Goal: Task Accomplishment & Management: Use online tool/utility

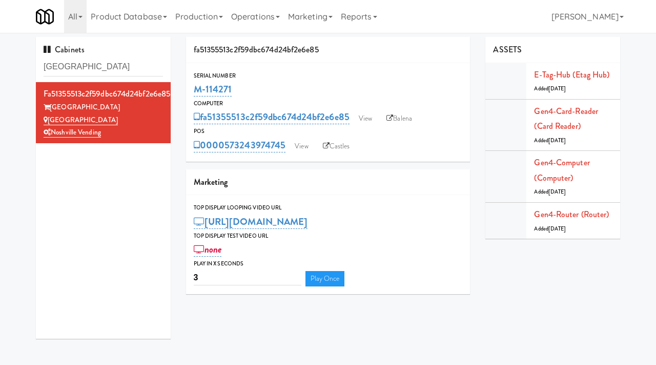
click at [16, 48] on div "Cabinets [GEOGRAPHIC_DATA] fa51355513c2f59dbc674d24bf2e6e85 Aspire Gulch [GEOGR…" at bounding box center [328, 191] width 656 height 309
type input "[STREET_ADDRESS]"
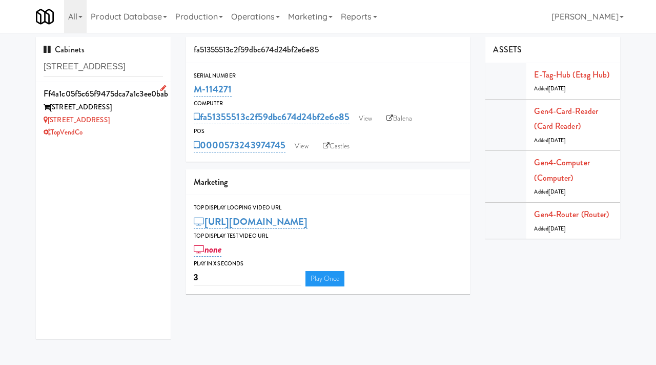
click at [140, 111] on div "[STREET_ADDRESS]" at bounding box center [103, 107] width 119 height 13
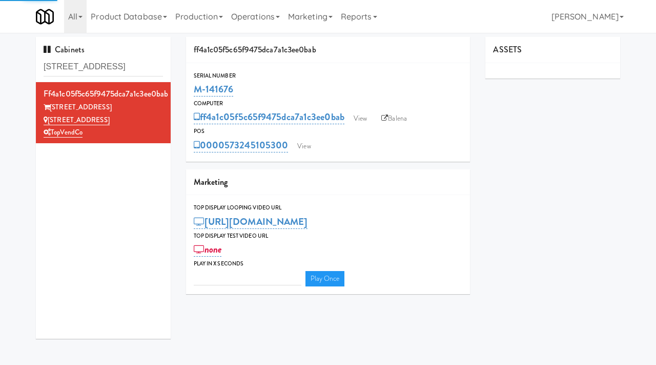
type input "3"
click at [355, 125] on link "View" at bounding box center [361, 118] width 24 height 15
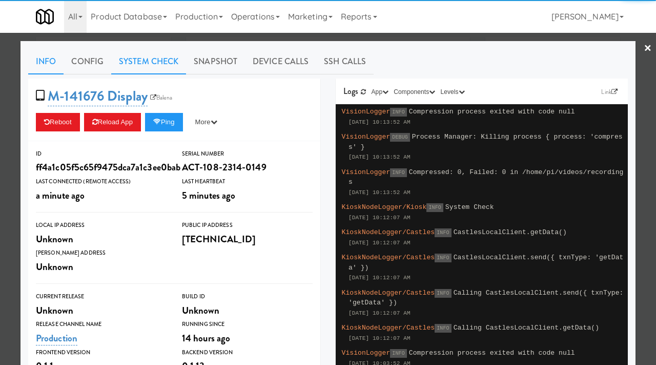
click at [155, 59] on link "System Check" at bounding box center [148, 62] width 75 height 26
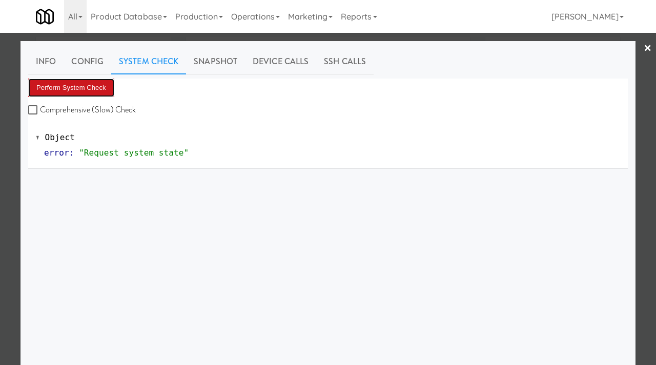
click at [70, 81] on button "Perform System Check" at bounding box center [71, 87] width 86 height 18
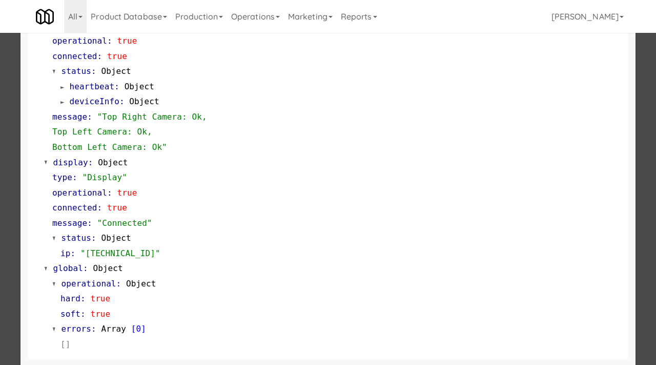
scroll to position [447, 0]
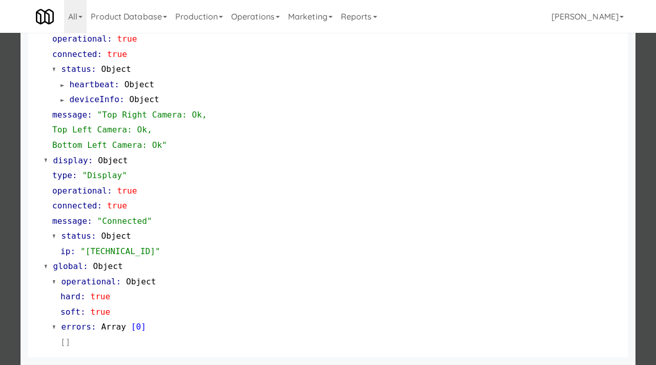
click at [0, 180] on div at bounding box center [328, 182] width 656 height 365
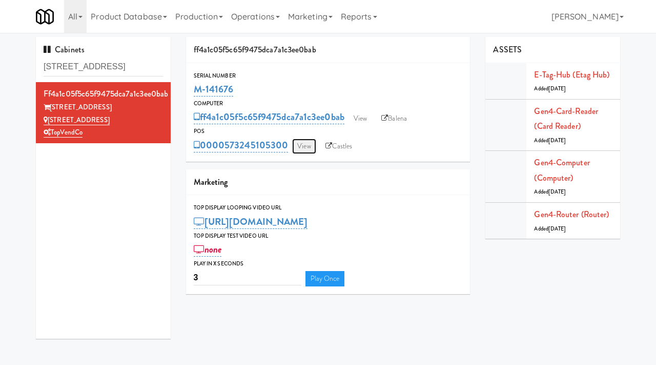
click at [301, 150] on link "View" at bounding box center [304, 145] width 24 height 15
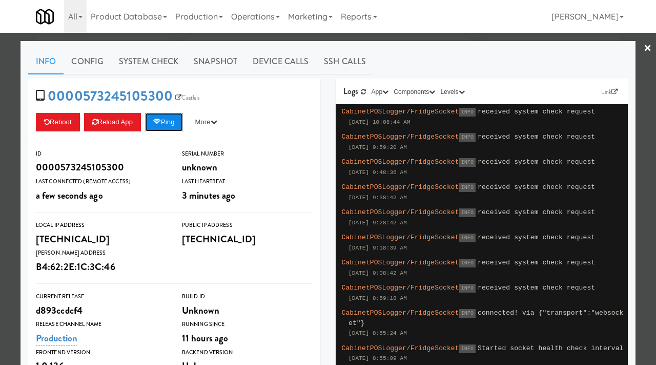
click at [170, 116] on button "Ping" at bounding box center [164, 122] width 38 height 18
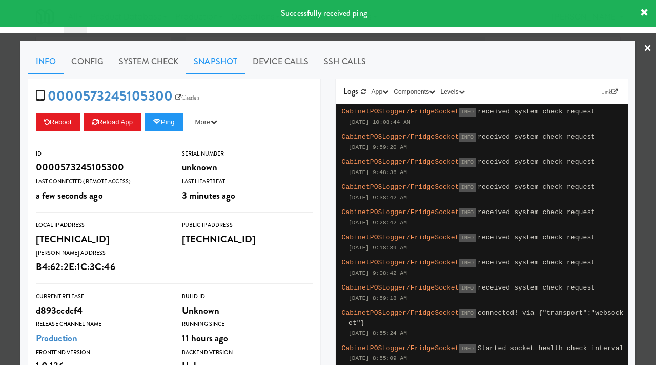
click at [221, 59] on link "Snapshot" at bounding box center [215, 62] width 59 height 26
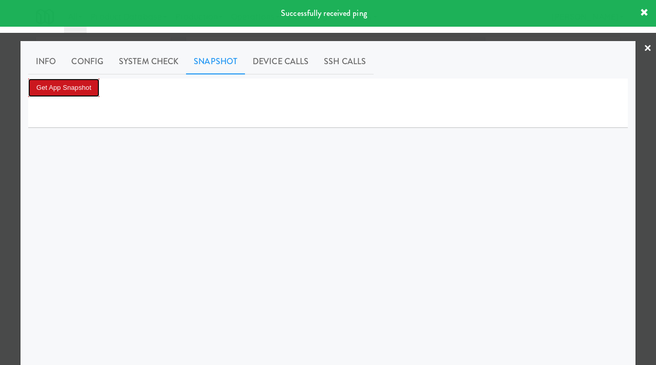
click at [84, 89] on button "Get App Snapshot" at bounding box center [63, 87] width 71 height 18
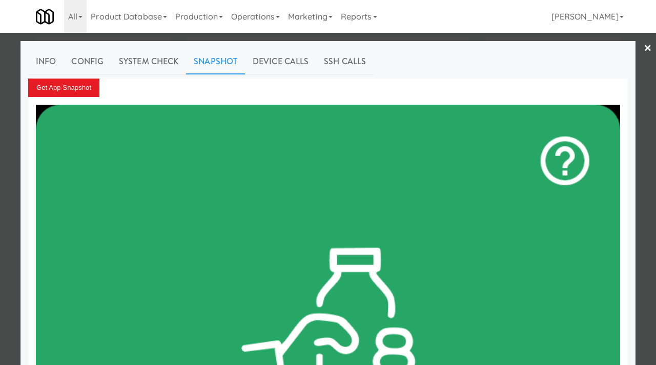
click at [0, 132] on div at bounding box center [328, 182] width 656 height 365
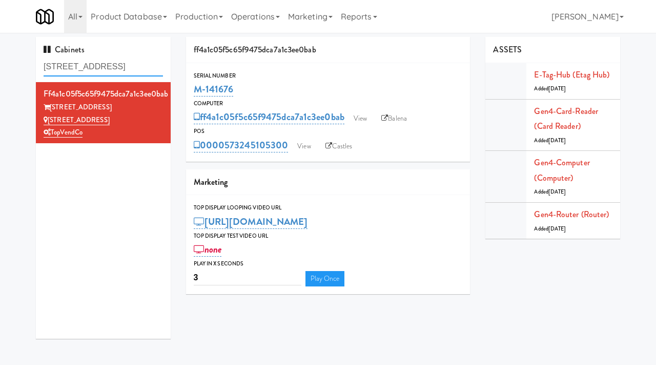
drag, startPoint x: 102, startPoint y: 68, endPoint x: 33, endPoint y: 68, distance: 68.7
click at [33, 68] on div "Cabinets 555 boulevard ff4a1c05f5c65f9475dca7a1c3ee0bab [GEOGRAPHIC_DATA][STREE…" at bounding box center [103, 191] width 150 height 309
type input "399 fremont"
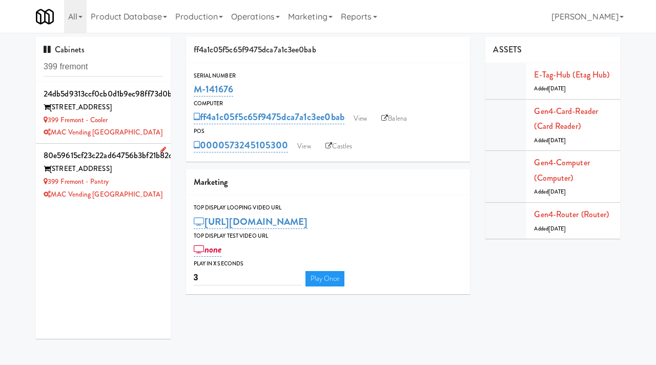
click at [151, 191] on div "MAC Vending [GEOGRAPHIC_DATA]" at bounding box center [103, 194] width 119 height 13
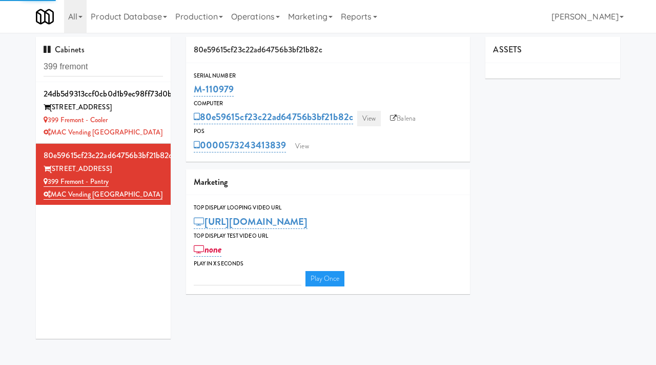
type input "3"
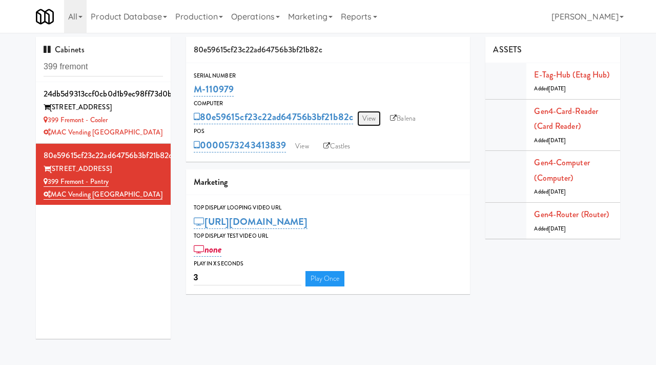
click at [368, 117] on link "View" at bounding box center [369, 118] width 24 height 15
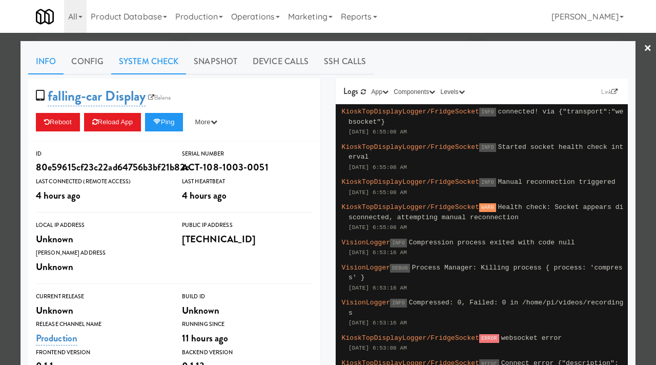
click at [168, 64] on link "System Check" at bounding box center [148, 62] width 75 height 26
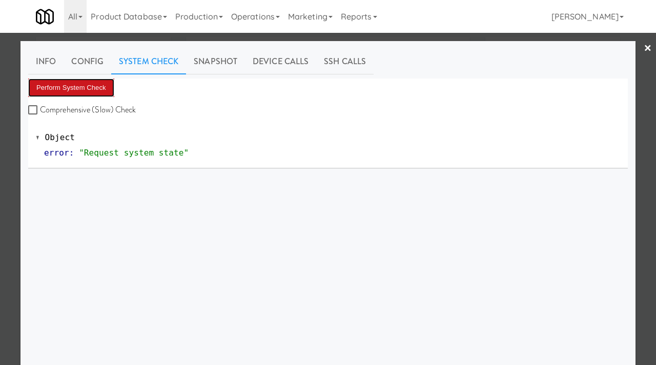
click at [86, 88] on button "Perform System Check" at bounding box center [71, 87] width 86 height 18
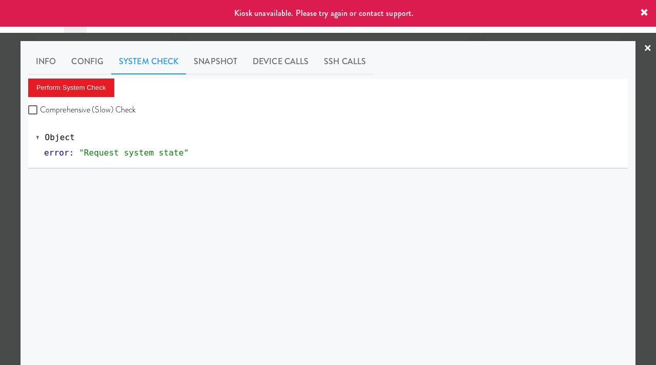
click at [0, 53] on div at bounding box center [328, 182] width 656 height 365
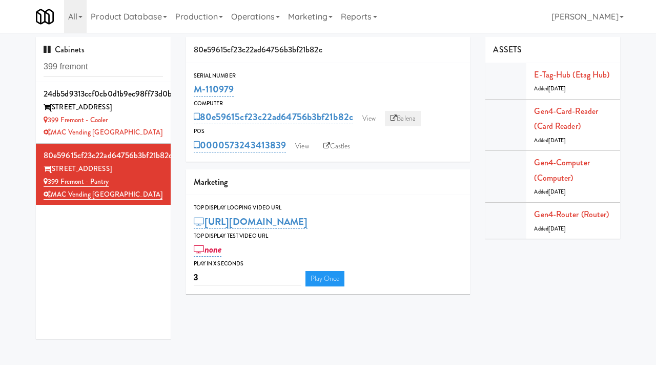
click at [395, 116] on icon at bounding box center [393, 118] width 7 height 7
click at [404, 118] on link "Balena" at bounding box center [403, 118] width 36 height 15
drag, startPoint x: 244, startPoint y: 88, endPoint x: 196, endPoint y: 91, distance: 47.8
click at [196, 91] on div "M-110979" at bounding box center [328, 89] width 269 height 17
copy link "M-110979"
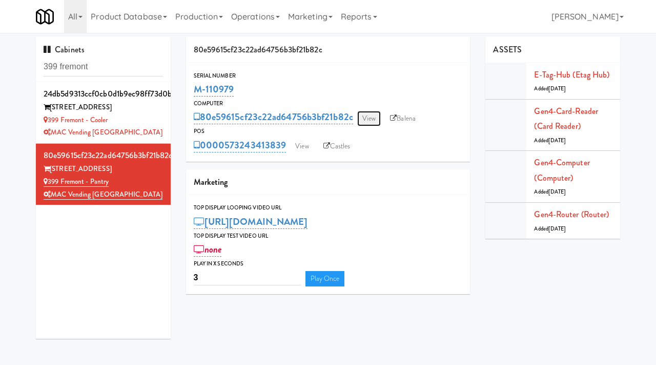
click at [371, 115] on link "View" at bounding box center [369, 118] width 24 height 15
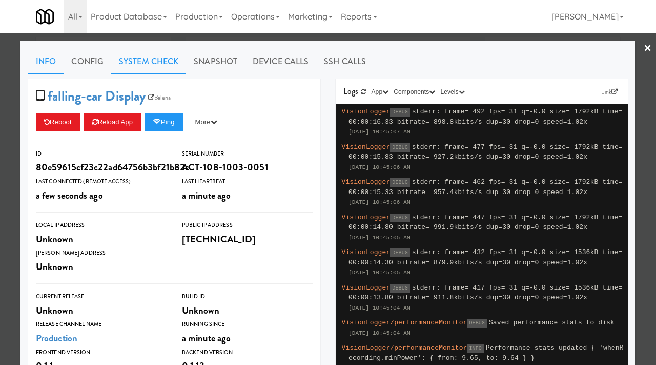
click at [168, 56] on link "System Check" at bounding box center [148, 62] width 75 height 26
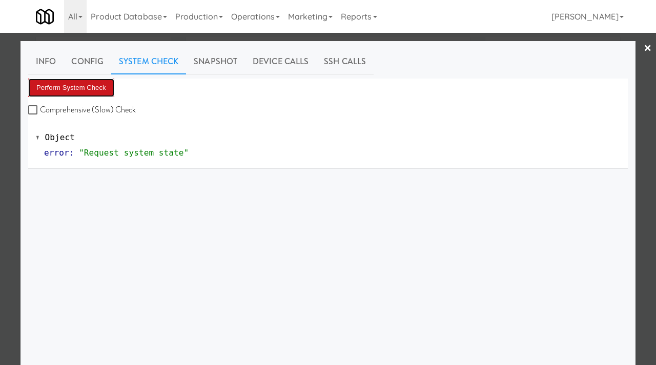
click at [95, 87] on button "Perform System Check" at bounding box center [71, 87] width 86 height 18
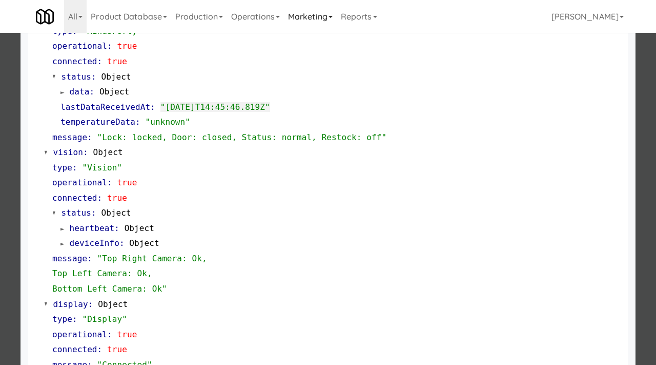
scroll to position [300, 0]
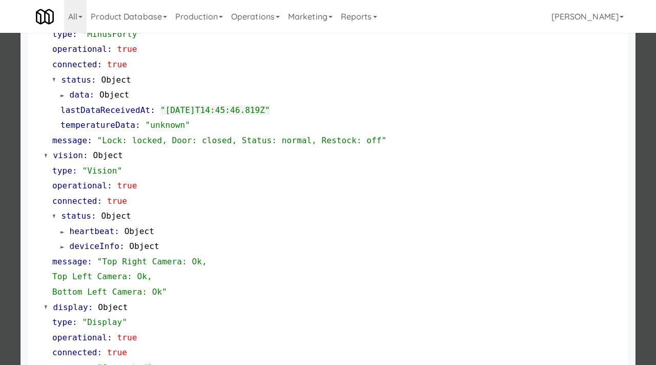
click at [14, 198] on div at bounding box center [328, 182] width 656 height 365
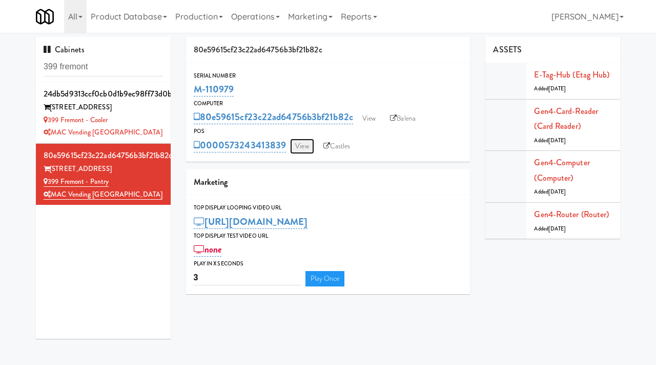
click at [301, 144] on link "View" at bounding box center [302, 145] width 24 height 15
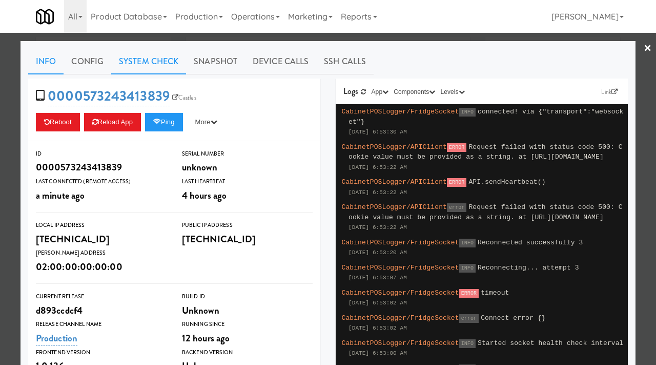
click at [159, 64] on link "System Check" at bounding box center [148, 62] width 75 height 26
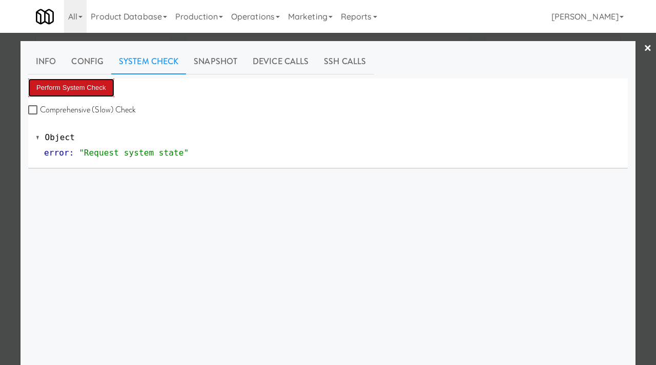
click at [83, 94] on button "Perform System Check" at bounding box center [71, 87] width 86 height 18
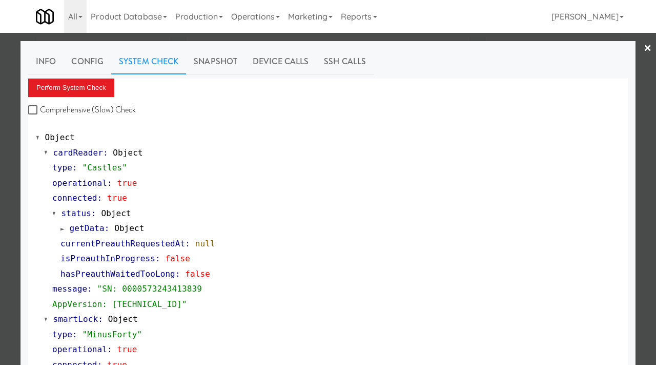
click at [0, 234] on div at bounding box center [328, 182] width 656 height 365
